Goal: Task Accomplishment & Management: Use online tool/utility

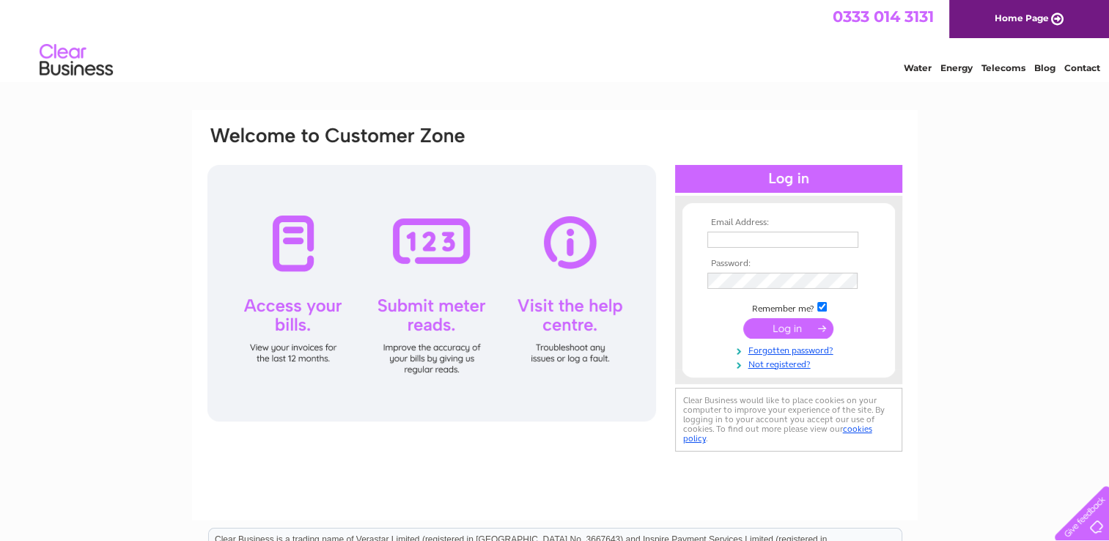
type input "[EMAIL_ADDRESS][DOMAIN_NAME]"
click at [793, 337] on input "submit" at bounding box center [788, 328] width 90 height 21
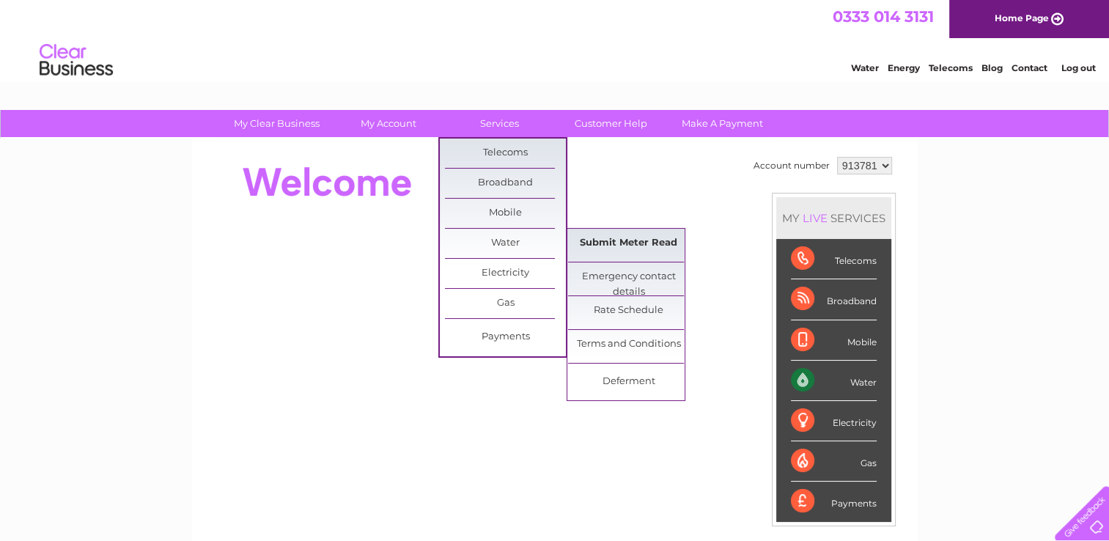
click at [602, 246] on link "Submit Meter Read" at bounding box center [628, 243] width 121 height 29
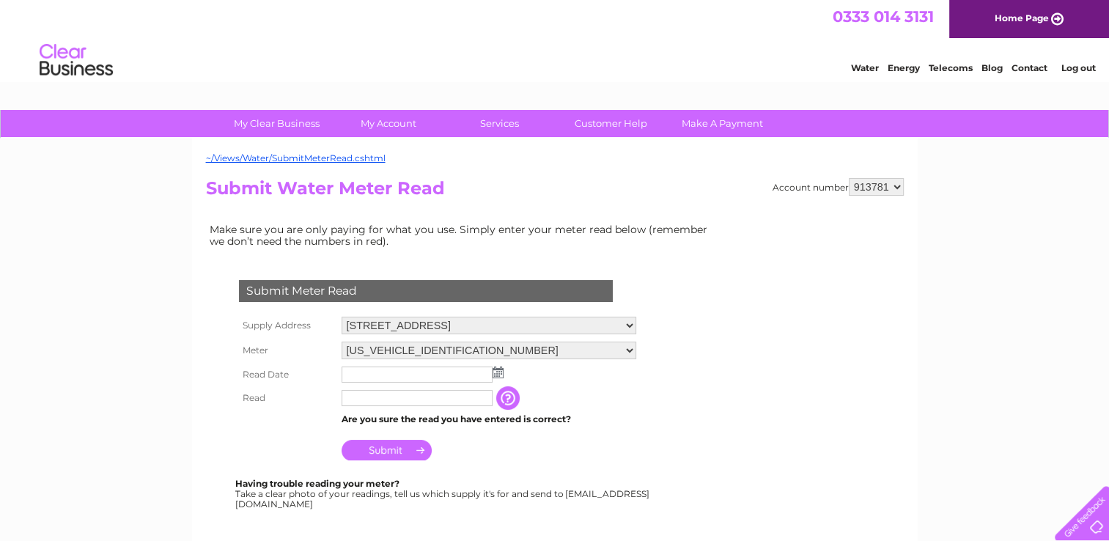
click at [500, 375] on img at bounding box center [497, 372] width 11 height 12
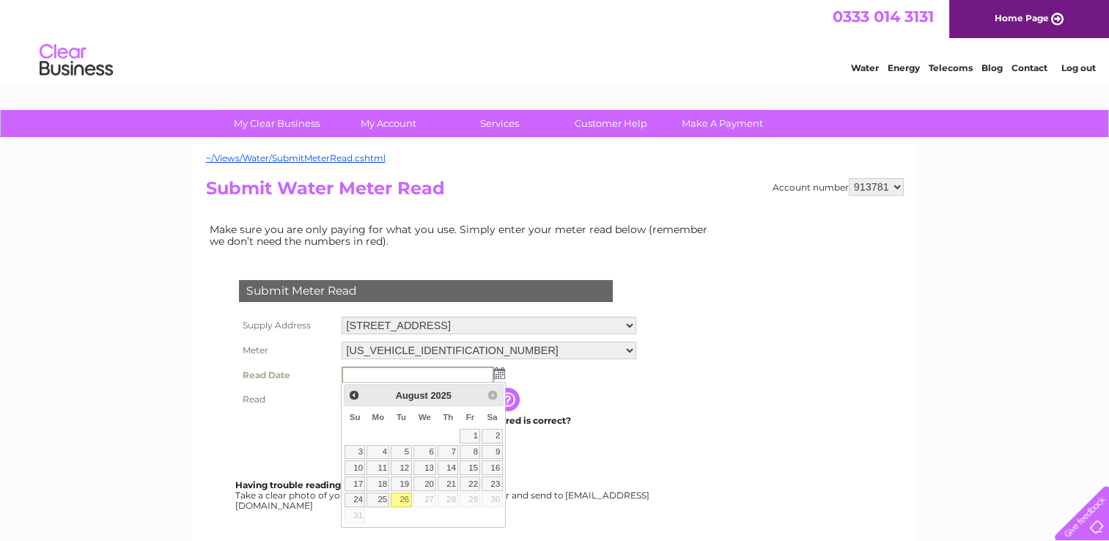
click at [407, 498] on link "26" at bounding box center [401, 499] width 21 height 15
type input "2025/08/26"
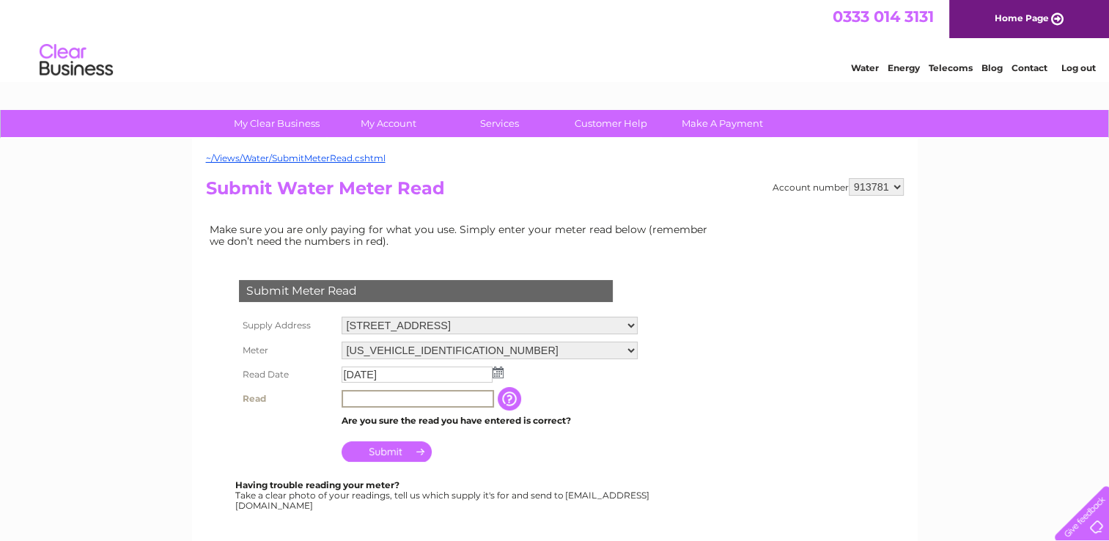
click at [390, 396] on input "text" at bounding box center [417, 399] width 152 height 18
type input "92"
click at [572, 380] on td "2025/08/26" at bounding box center [489, 374] width 302 height 23
click at [395, 453] on input "Submit" at bounding box center [386, 450] width 90 height 21
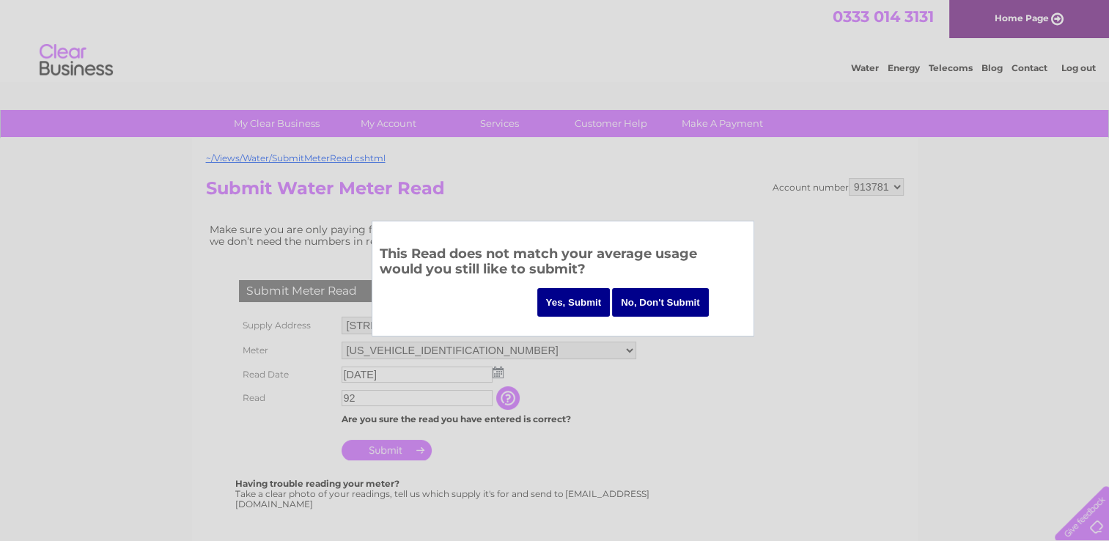
click at [585, 295] on input "Yes, Submit" at bounding box center [573, 302] width 73 height 29
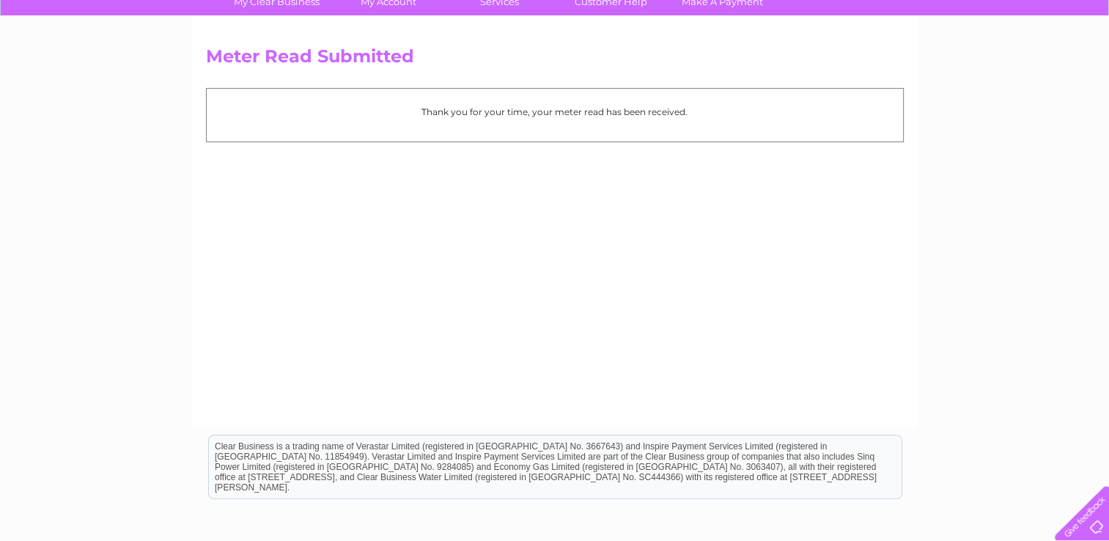
scroll to position [269, 0]
